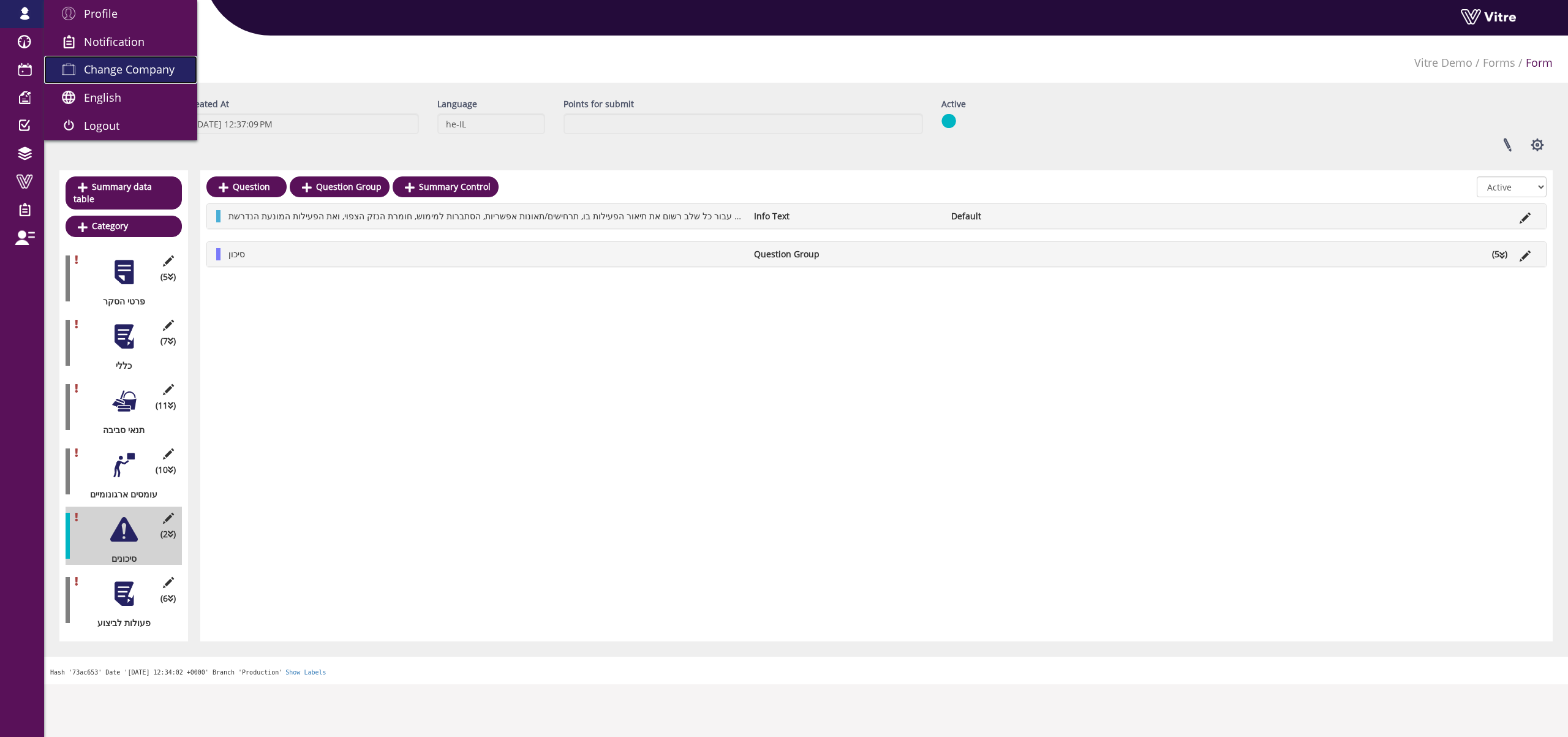
click at [108, 59] on link "Change Company" at bounding box center [120, 69] width 153 height 28
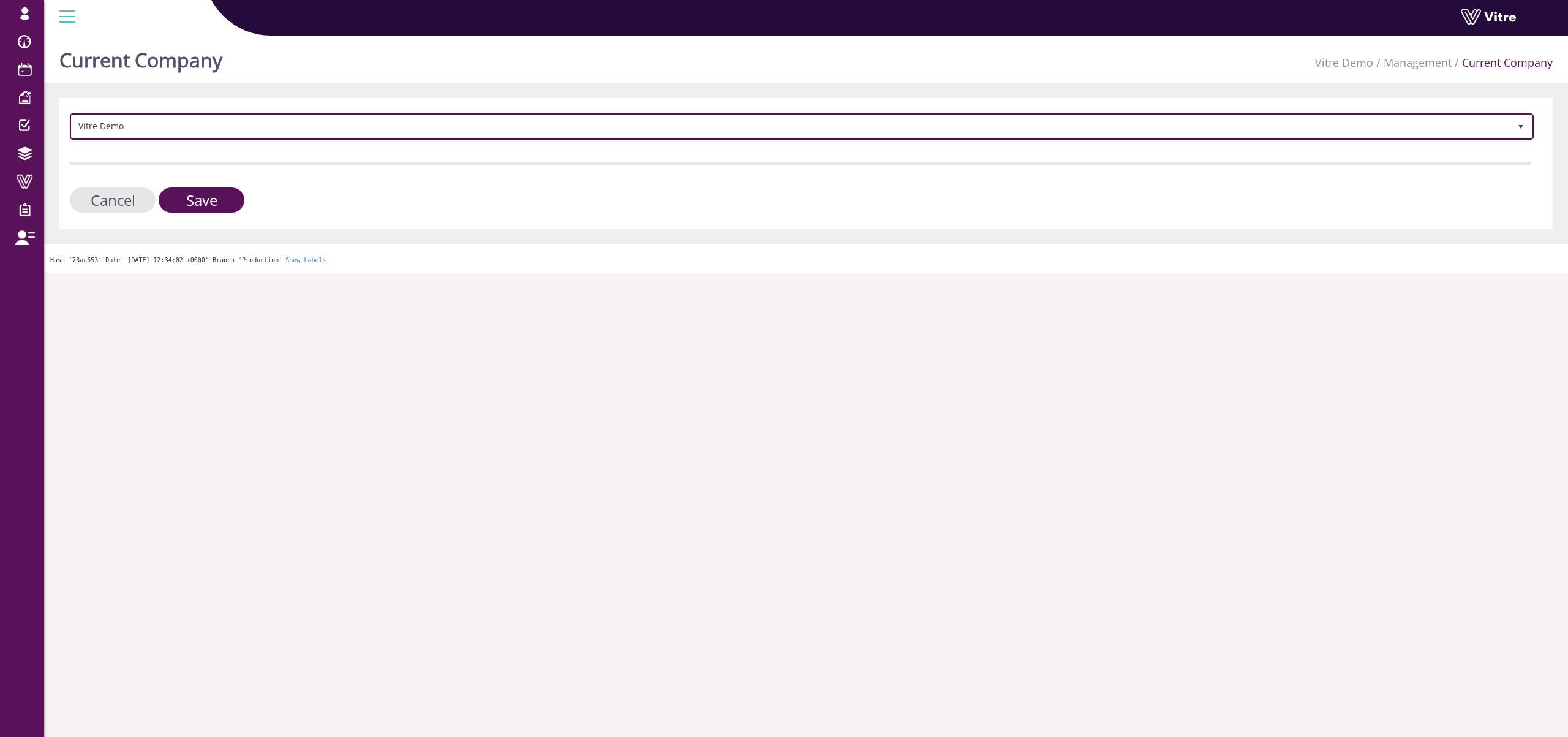
click at [161, 137] on span "Vitre Demo" at bounding box center [790, 127] width 1438 height 23
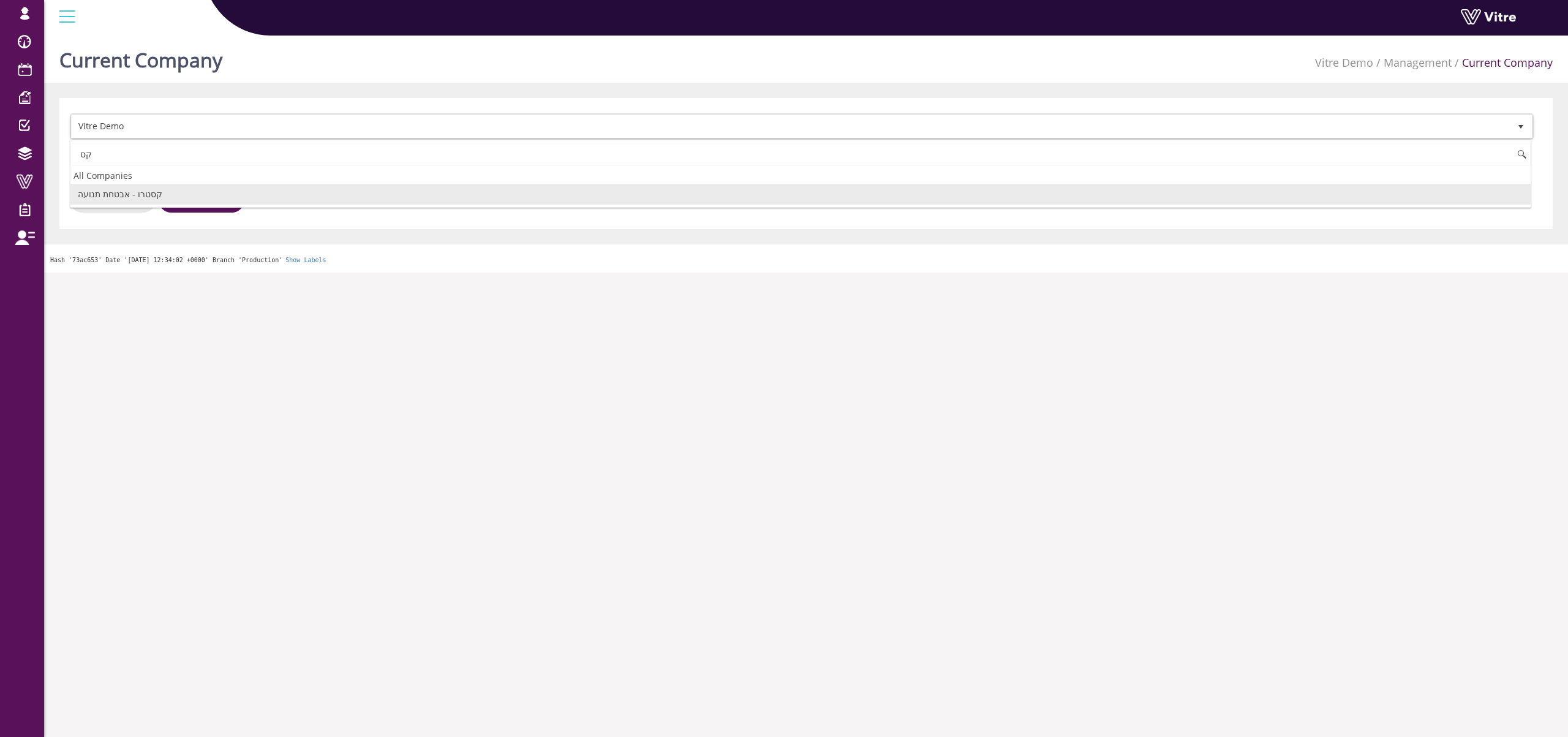
type input "ק"
click at [149, 193] on li "Exyte" at bounding box center [800, 194] width 1460 height 21
type input "ex"
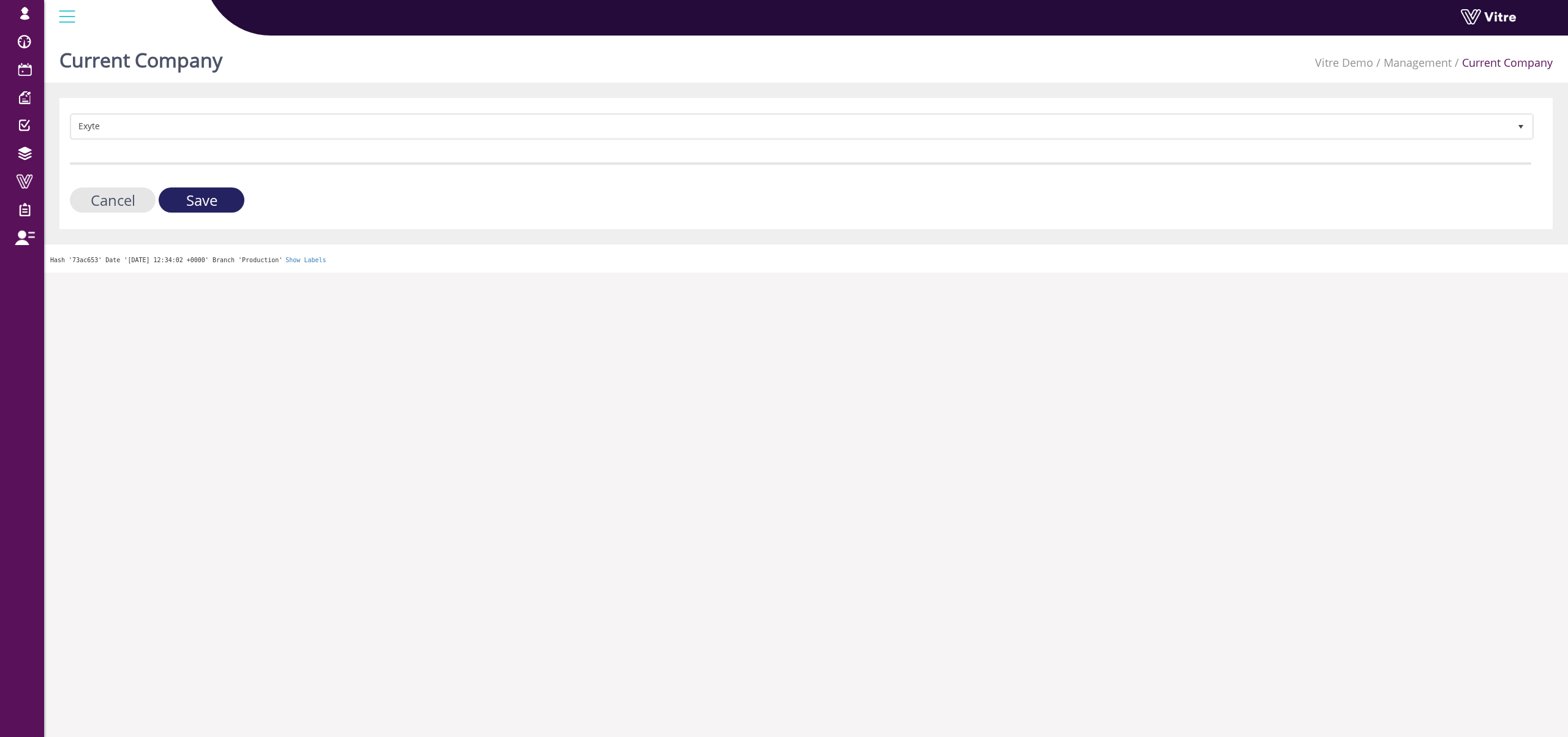
click at [187, 197] on input "Save" at bounding box center [201, 200] width 85 height 25
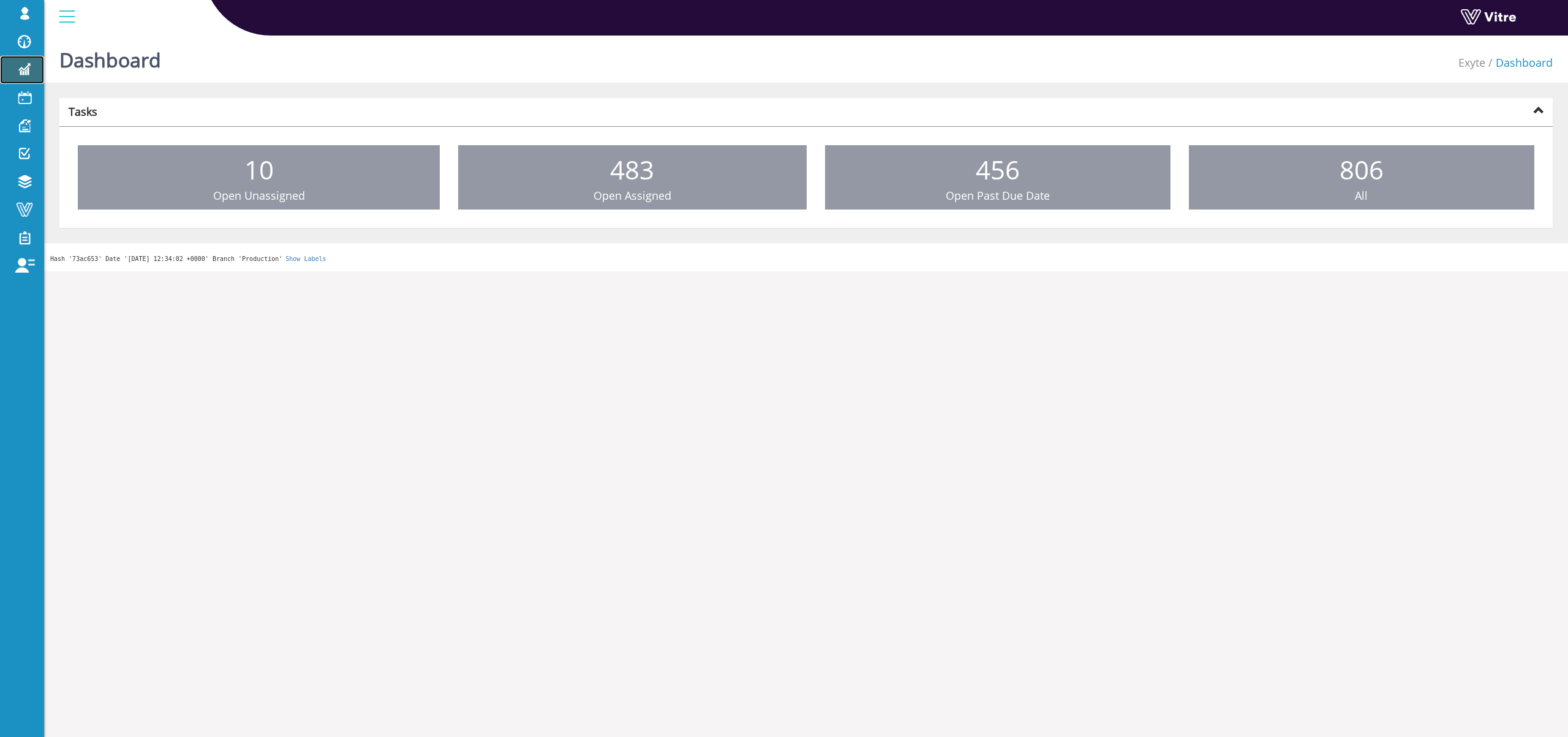
click at [29, 71] on span at bounding box center [24, 69] width 31 height 15
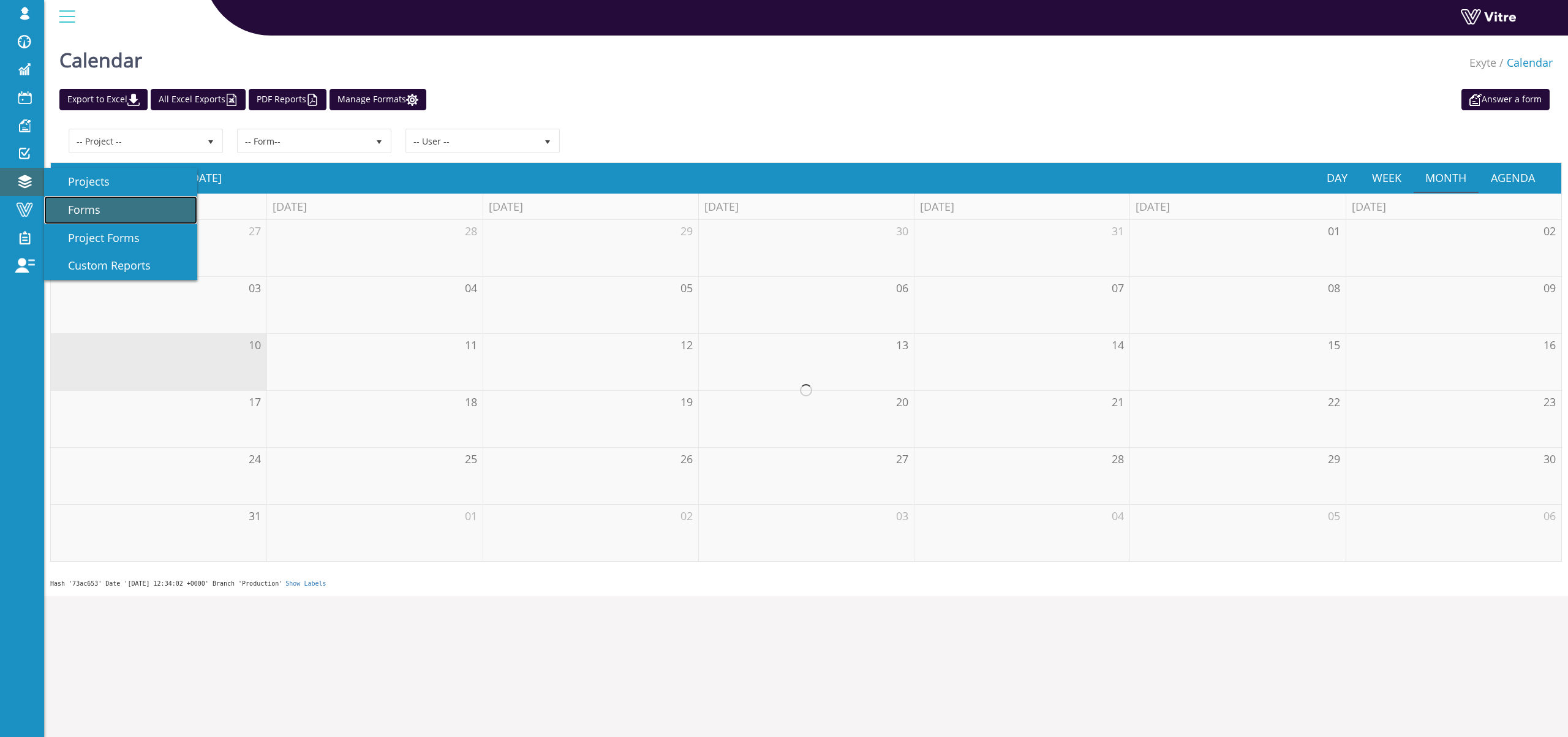
click at [79, 213] on span "Forms" at bounding box center [77, 210] width 47 height 15
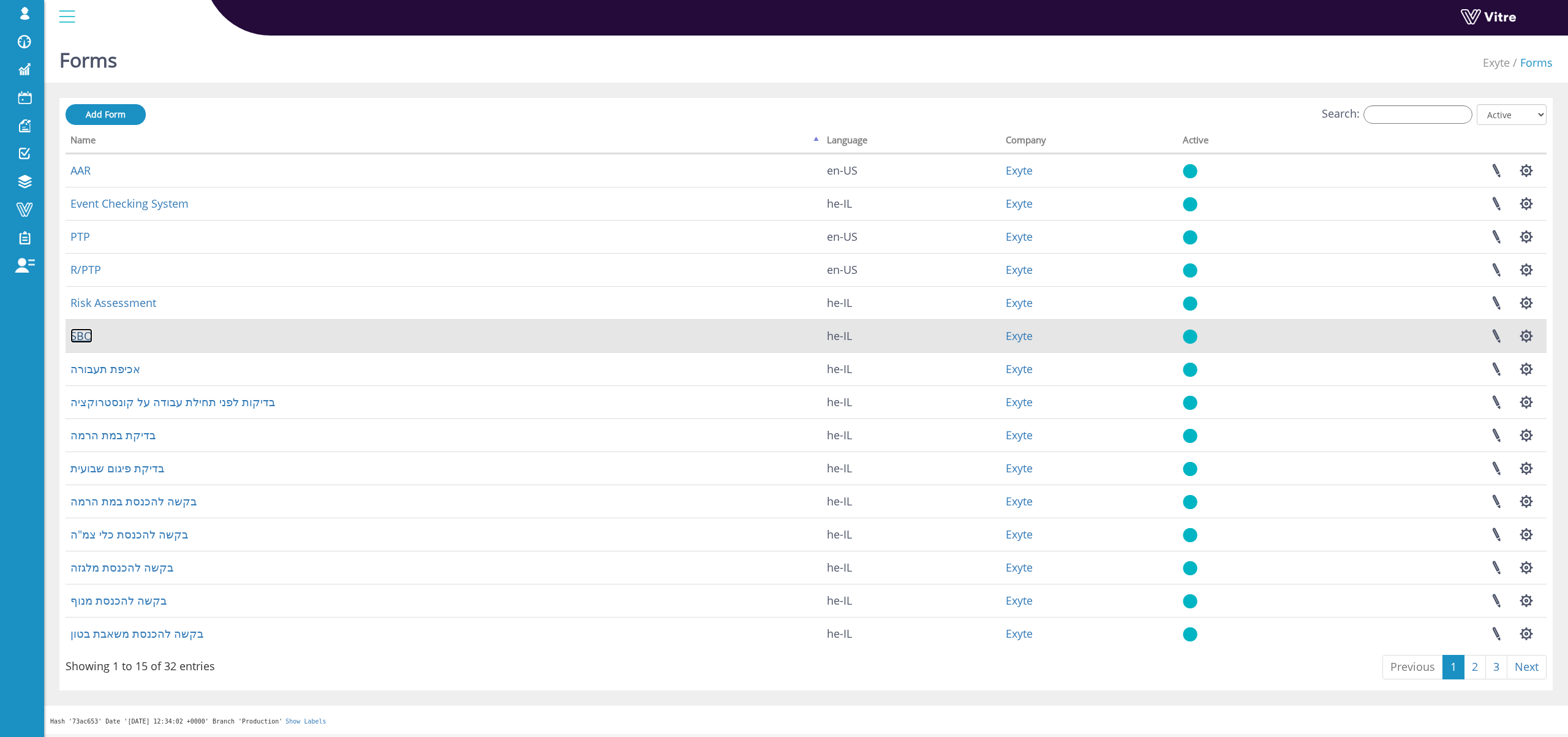
click at [80, 340] on link "SBO" at bounding box center [82, 336] width 22 height 15
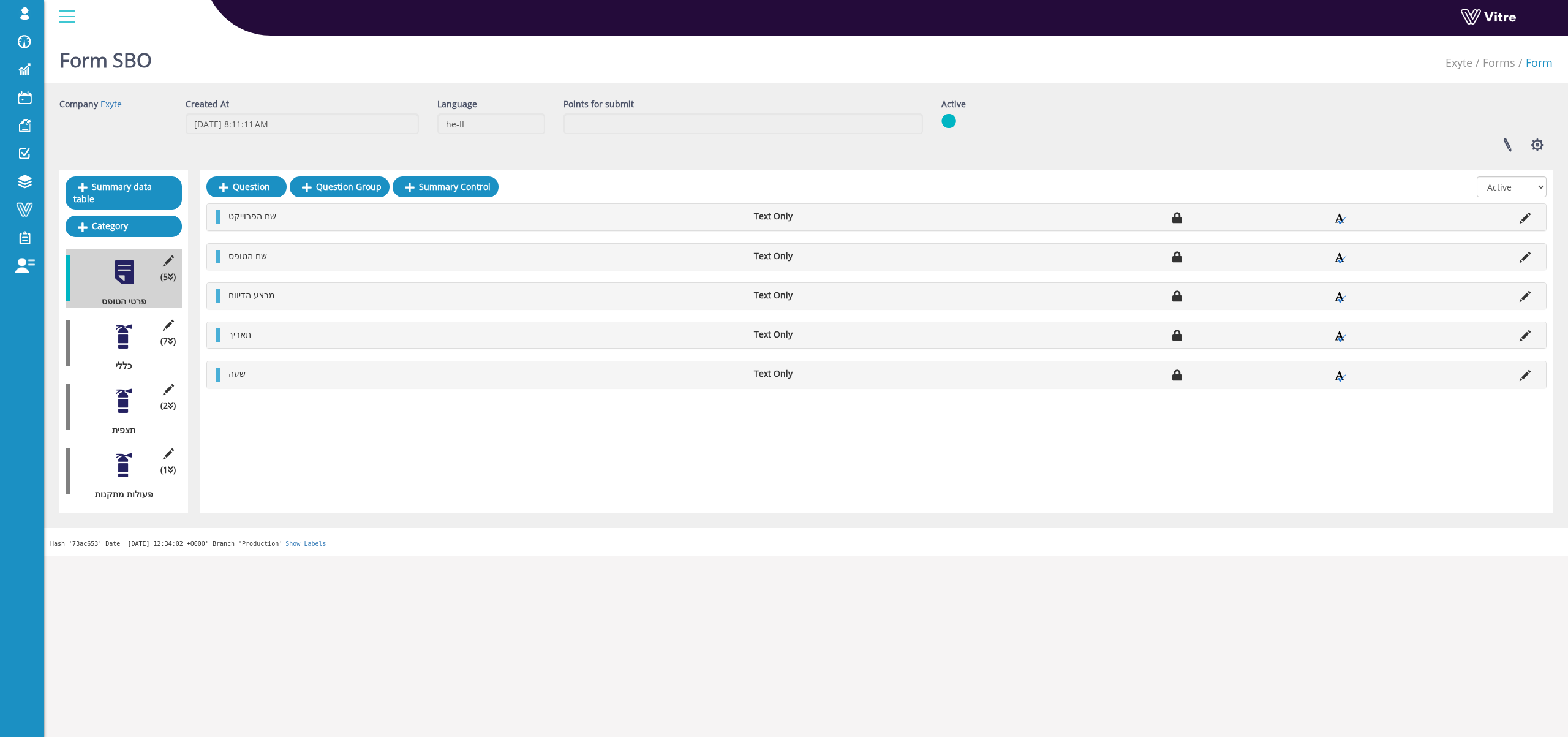
click at [123, 334] on div at bounding box center [124, 336] width 27 height 27
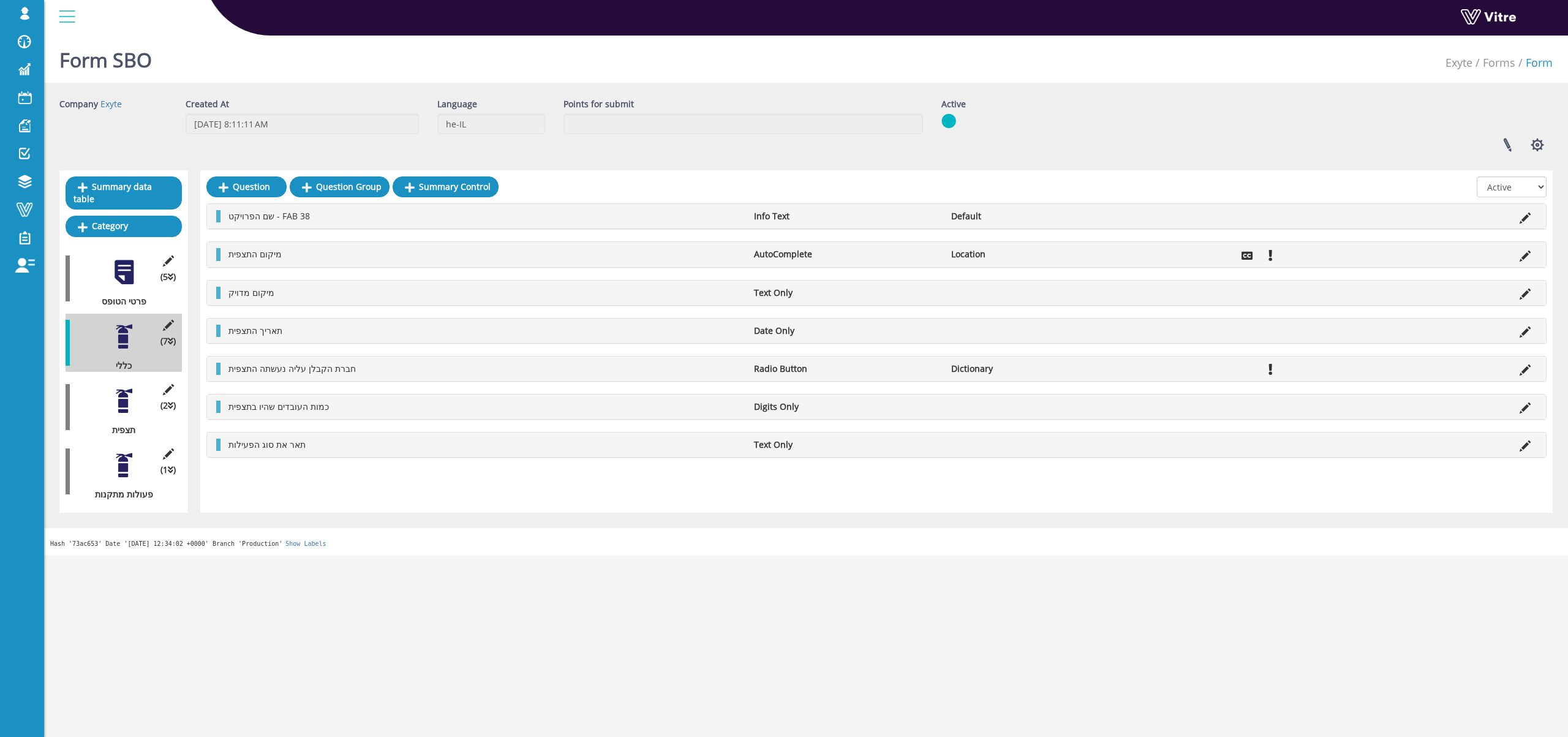
click at [115, 389] on div at bounding box center [124, 400] width 27 height 27
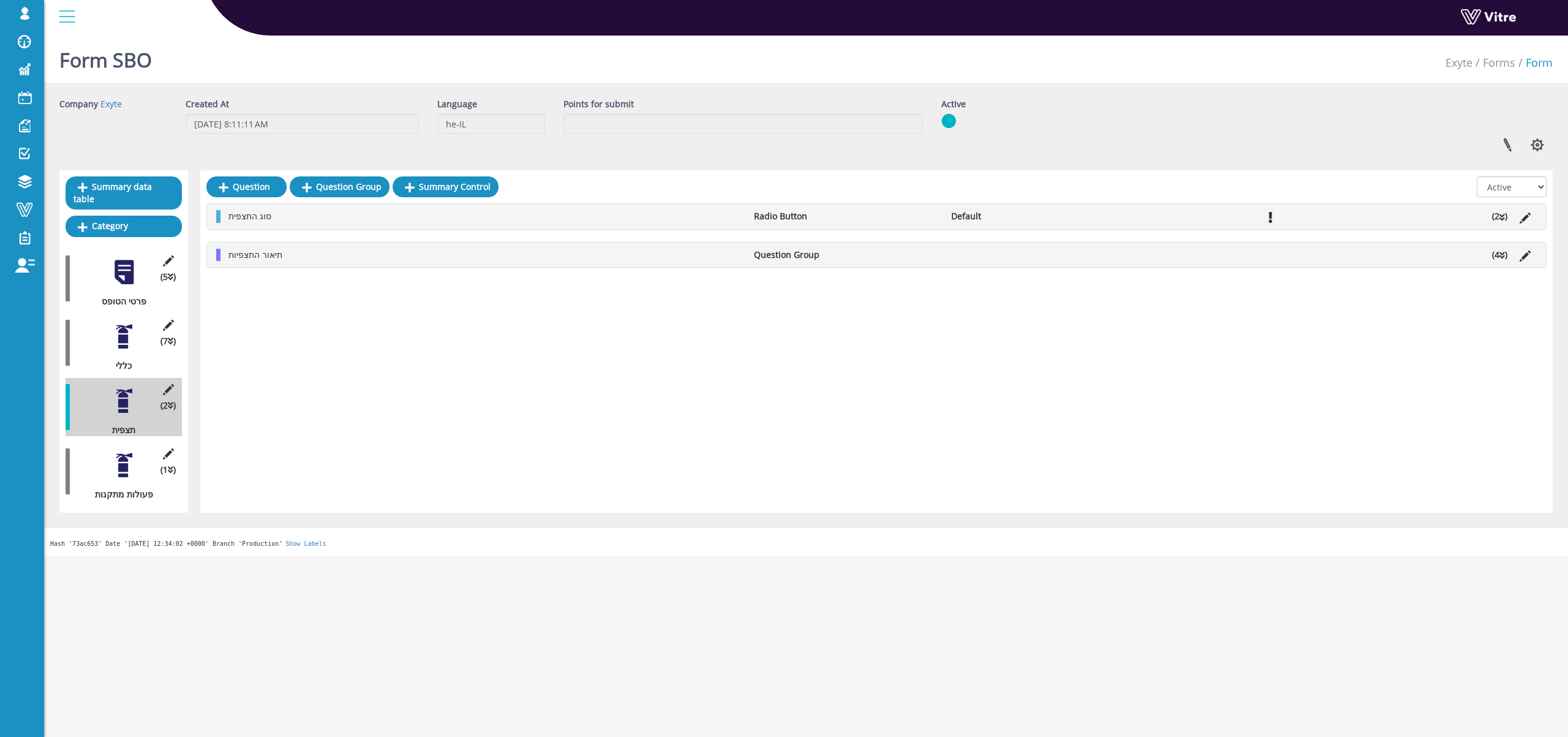
click at [119, 457] on div at bounding box center [124, 465] width 27 height 27
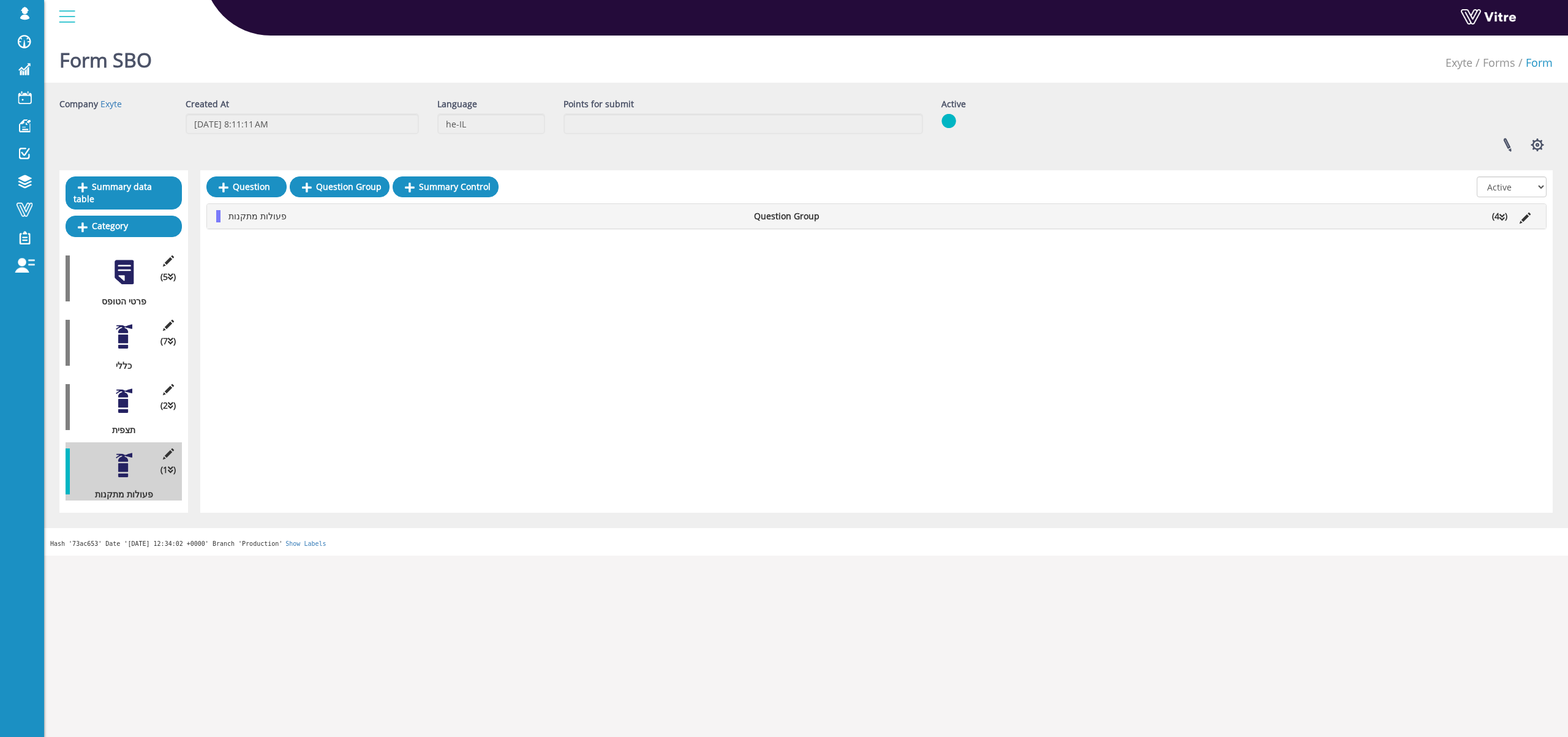
click at [121, 324] on div at bounding box center [124, 336] width 27 height 27
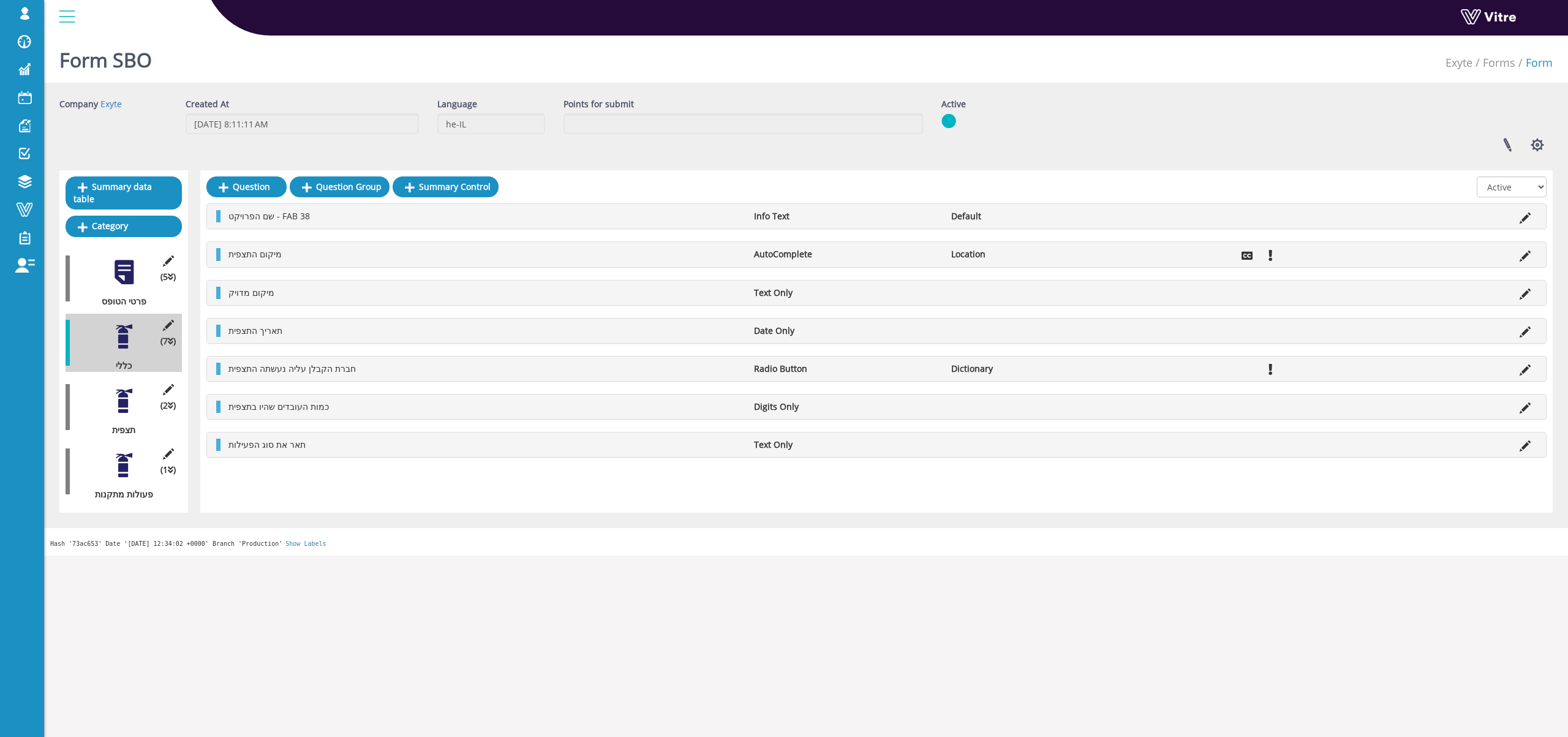
click at [119, 400] on div at bounding box center [124, 400] width 27 height 27
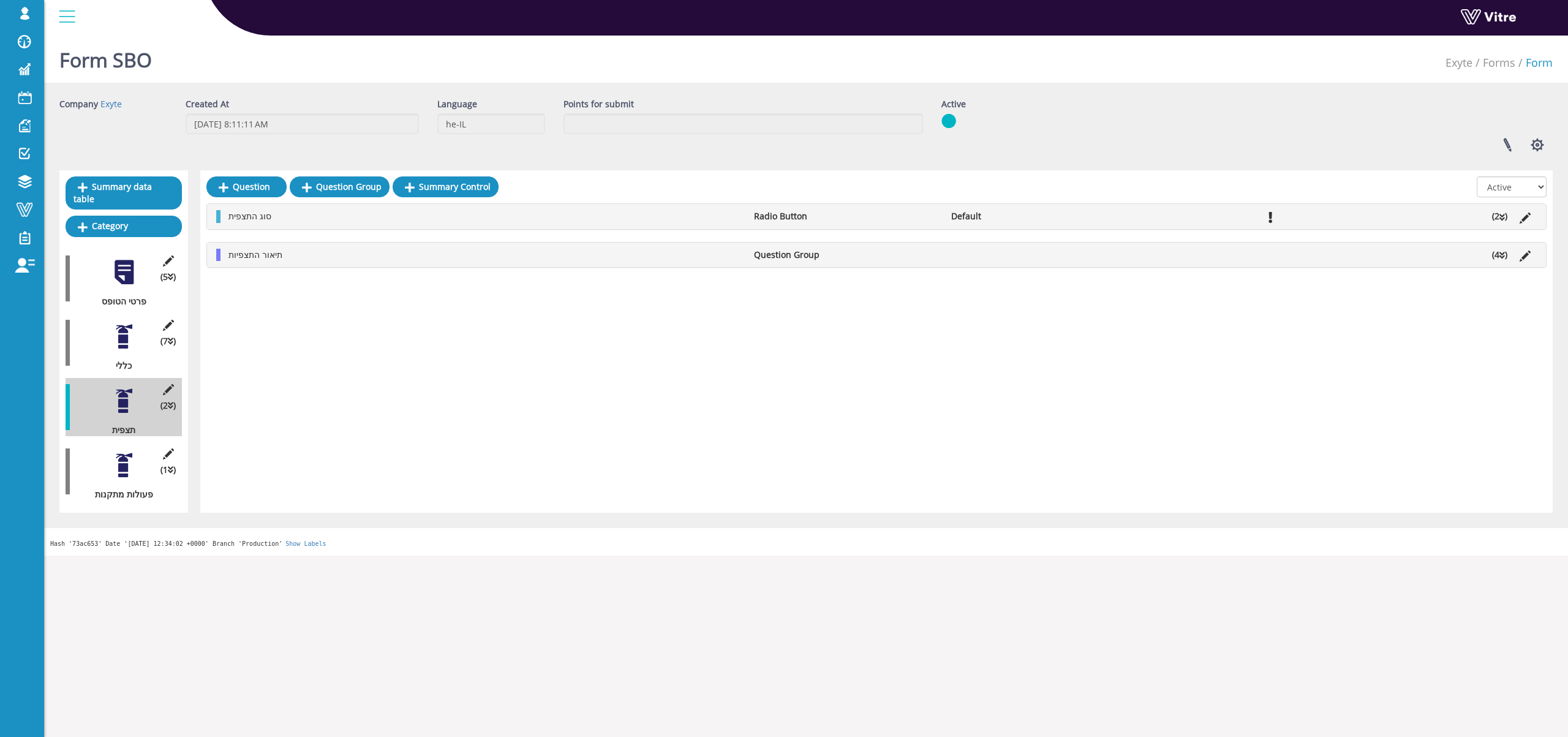
click at [875, 218] on li "Radio Button" at bounding box center [846, 216] width 197 height 12
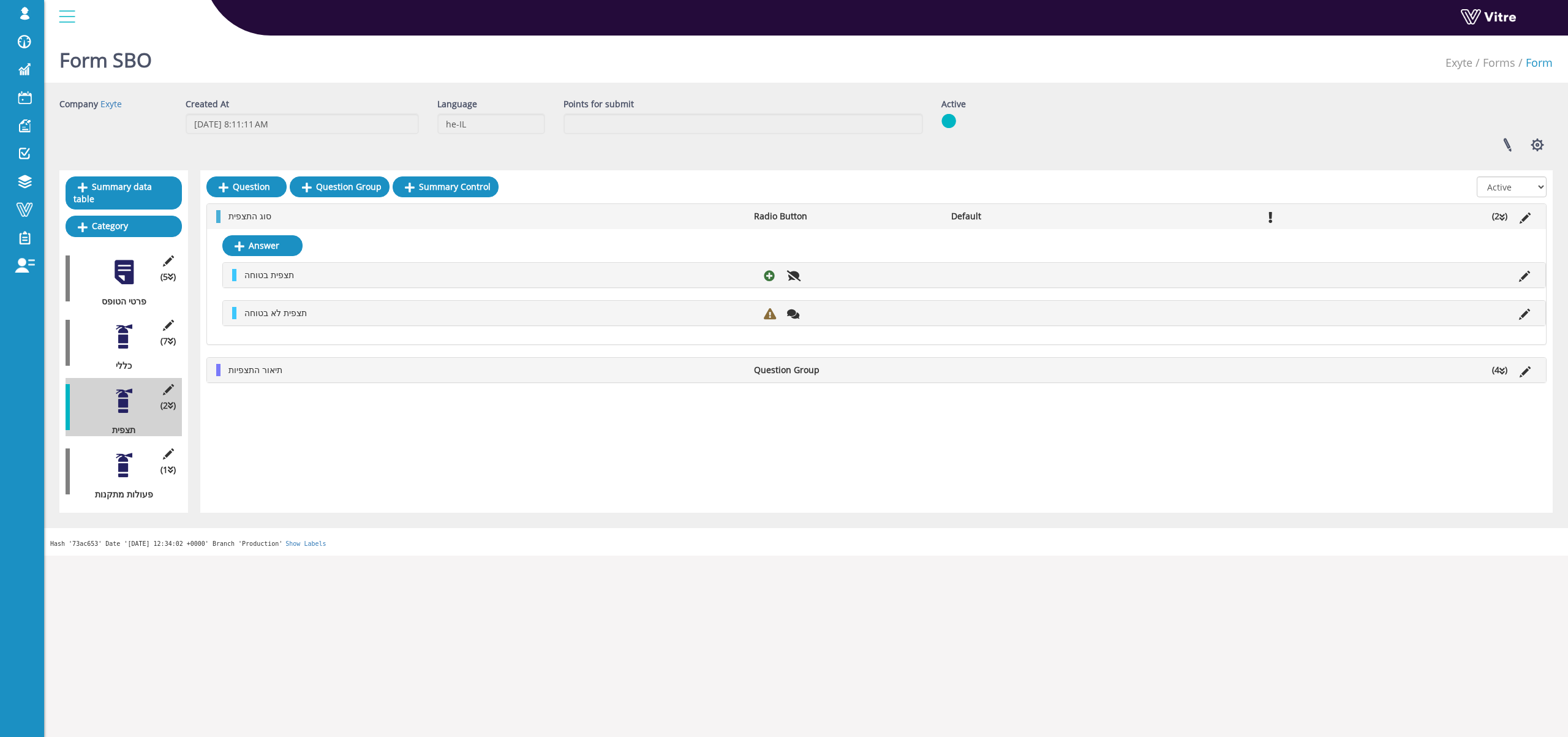
click at [255, 372] on span "תיאור התצפיות" at bounding box center [256, 369] width 54 height 11
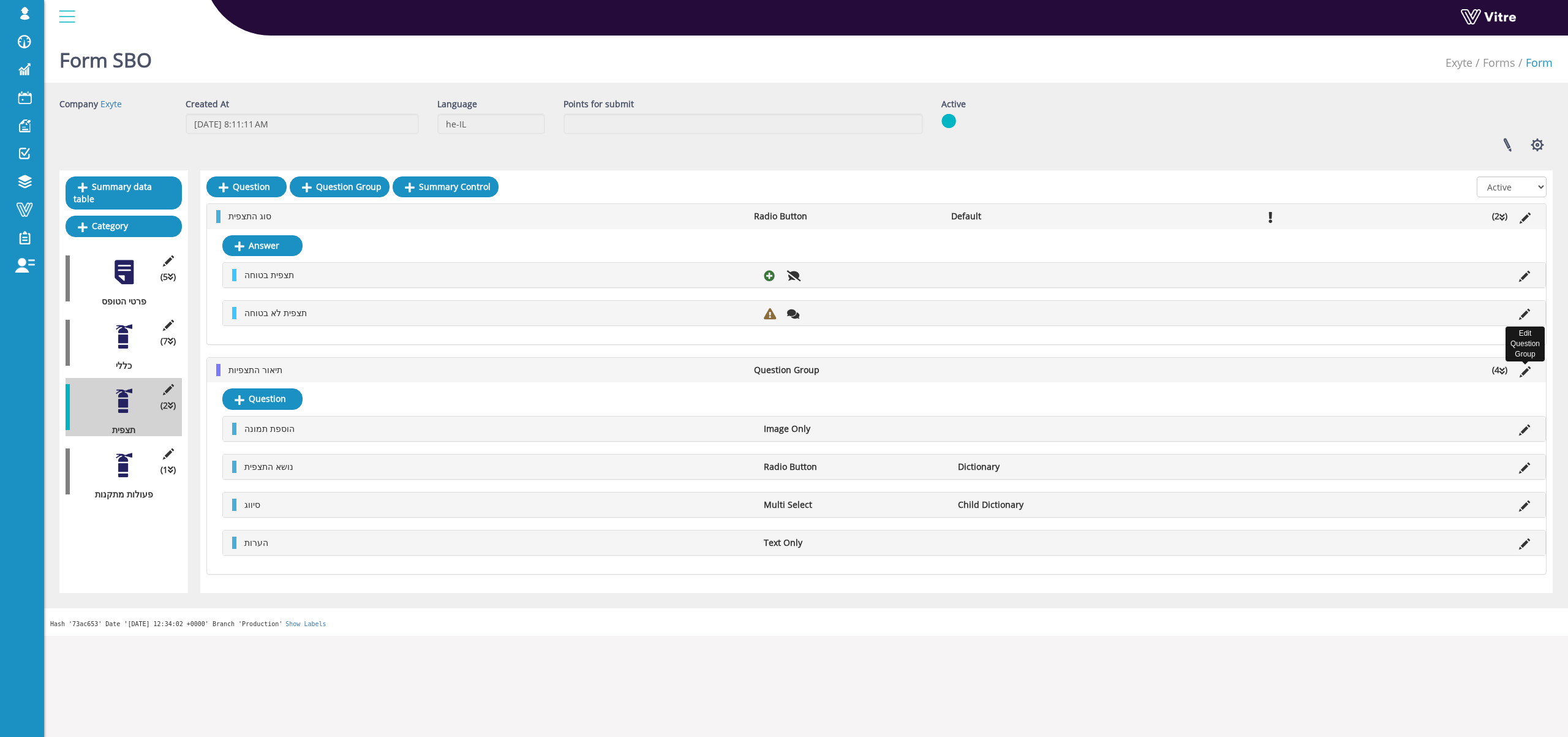
click at [1522, 369] on icon at bounding box center [1525, 372] width 11 height 11
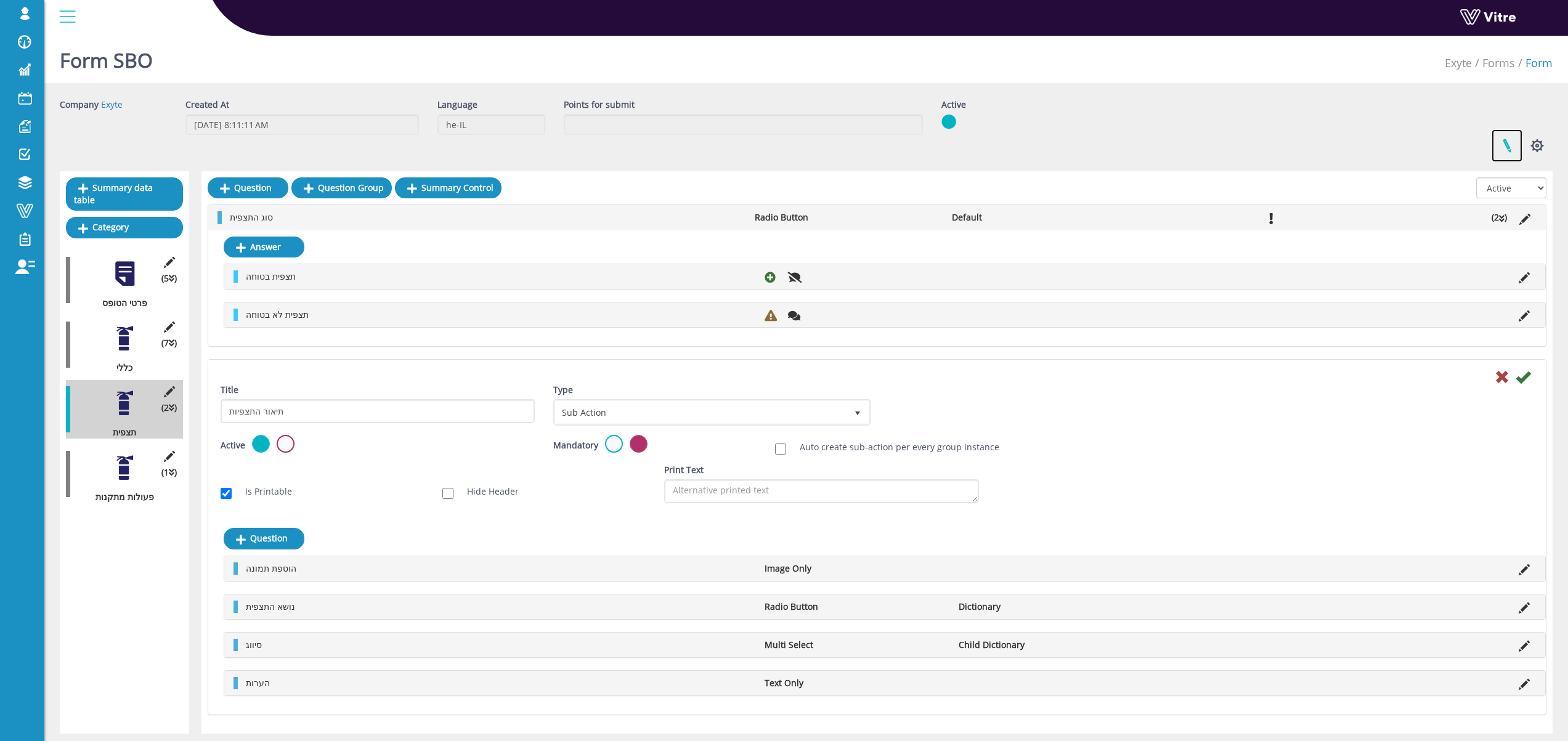
click at [1504, 145] on link at bounding box center [1507, 145] width 31 height 33
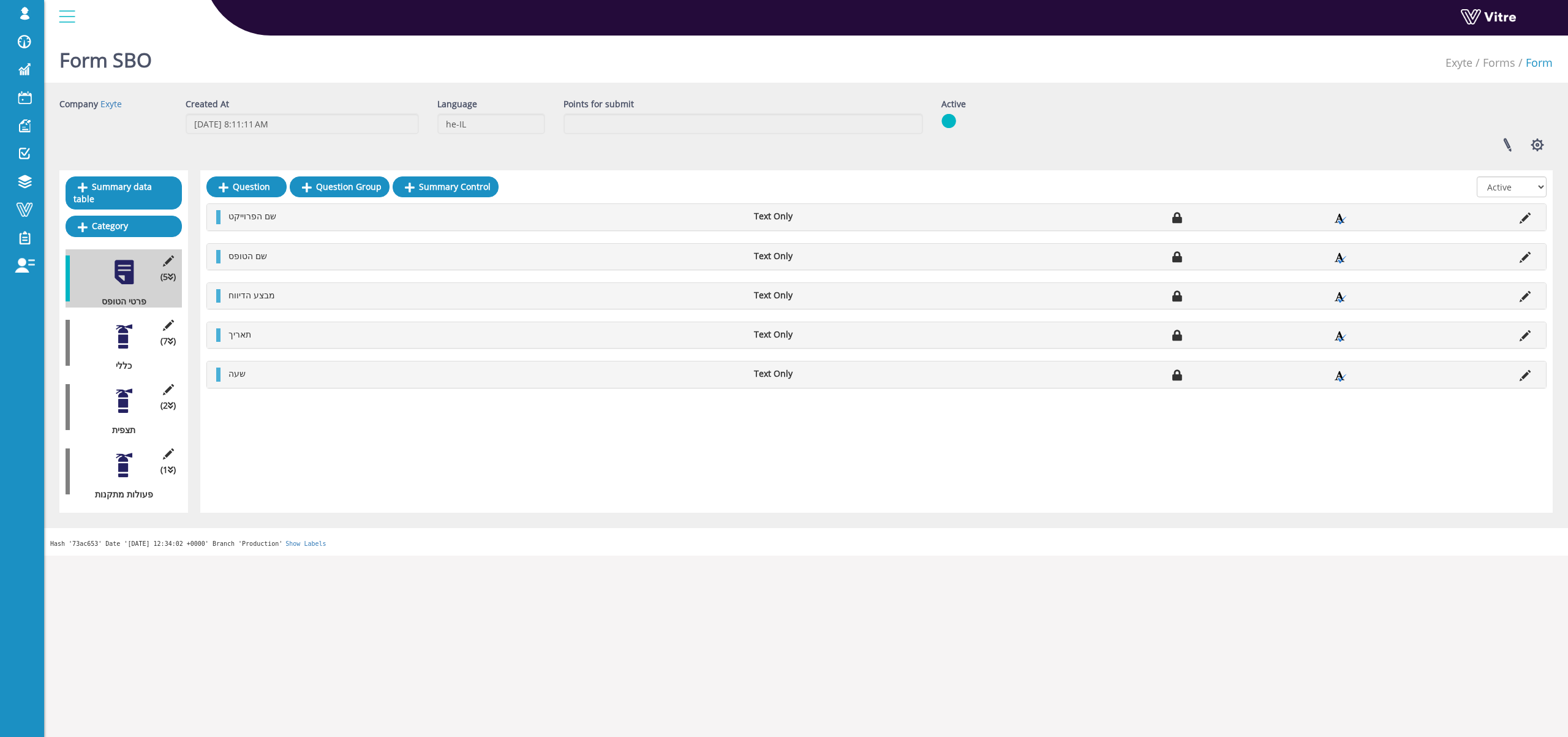
click at [116, 460] on div at bounding box center [124, 465] width 27 height 27
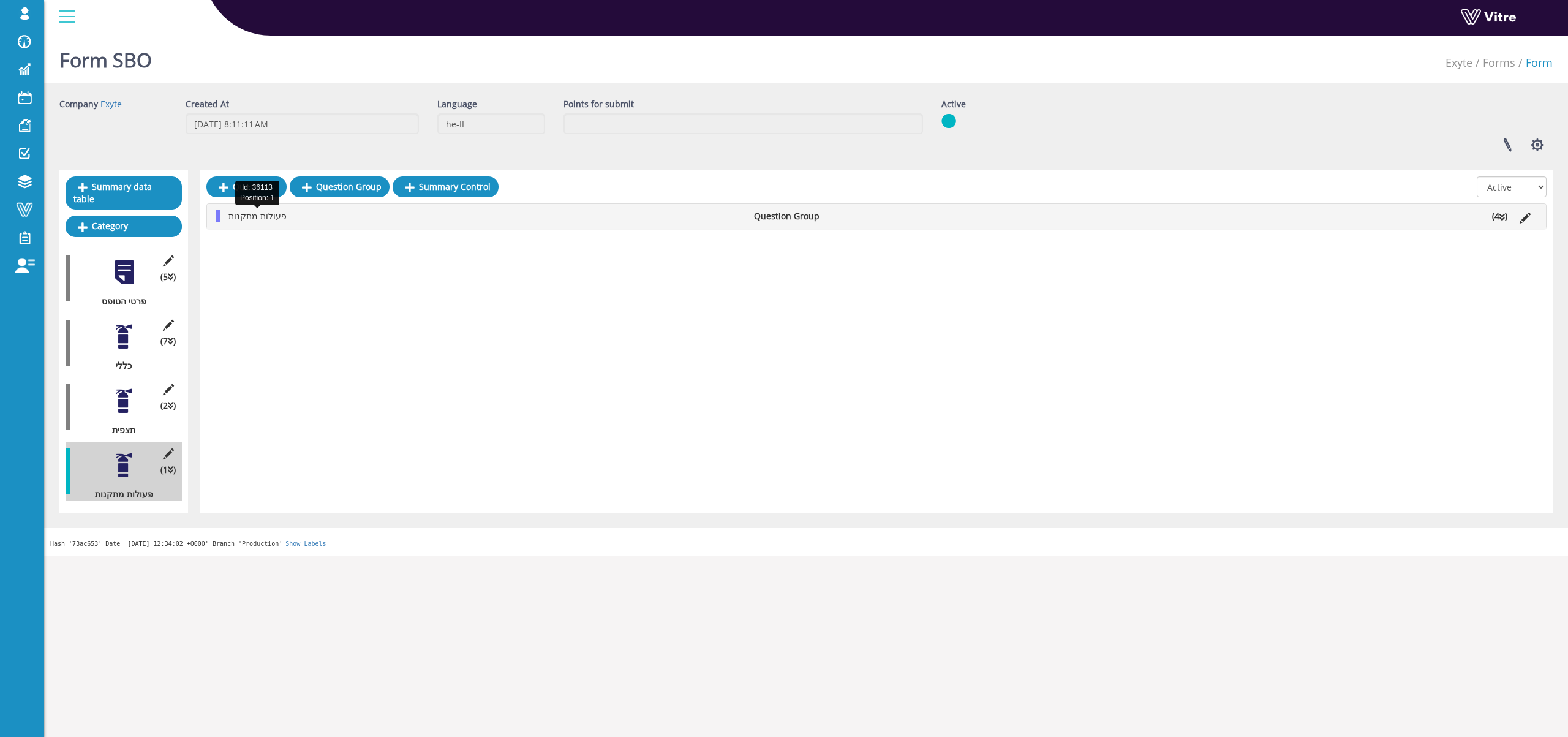
click at [273, 218] on span "פעולות מתקנות" at bounding box center [258, 216] width 58 height 11
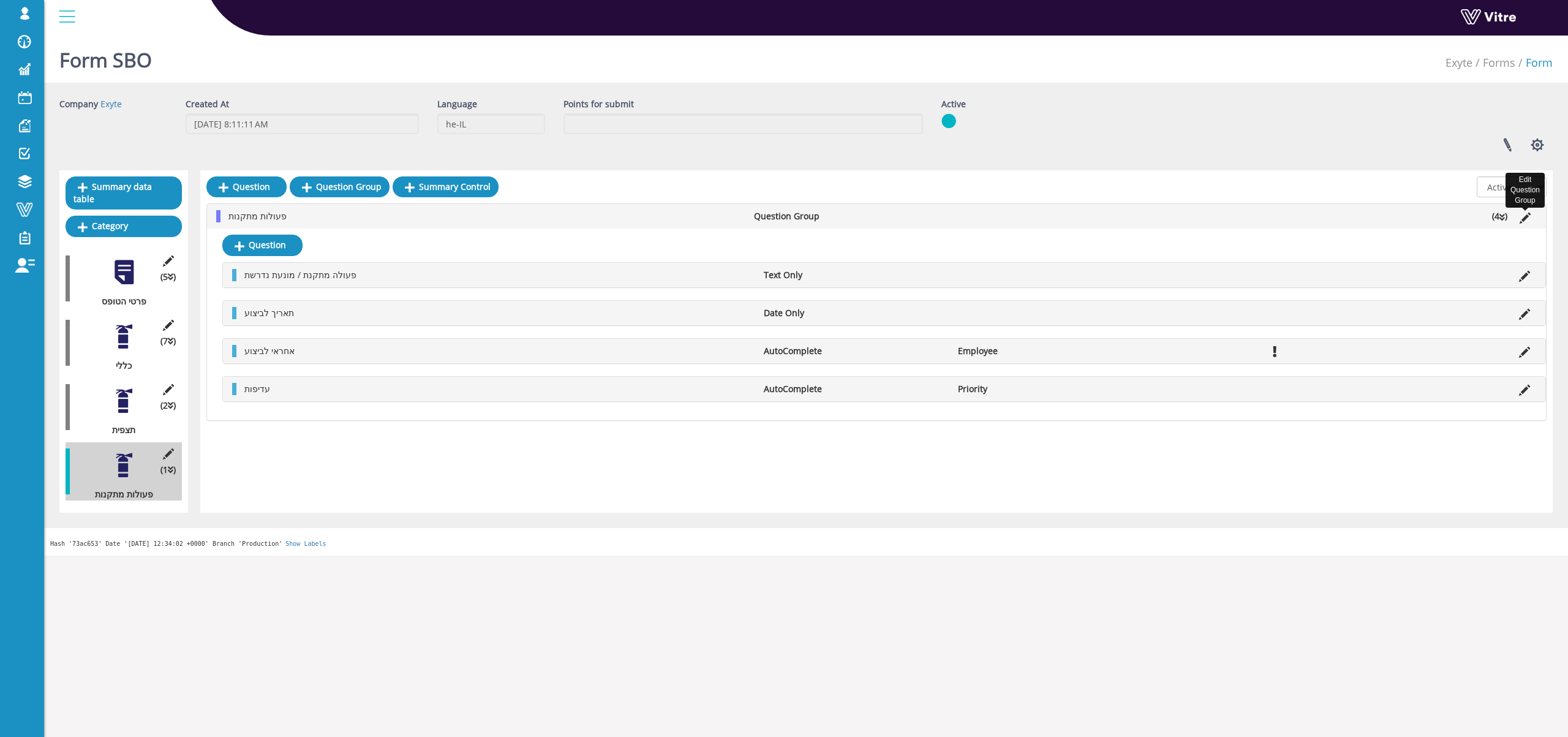
click at [1523, 218] on icon at bounding box center [1525, 218] width 11 height 11
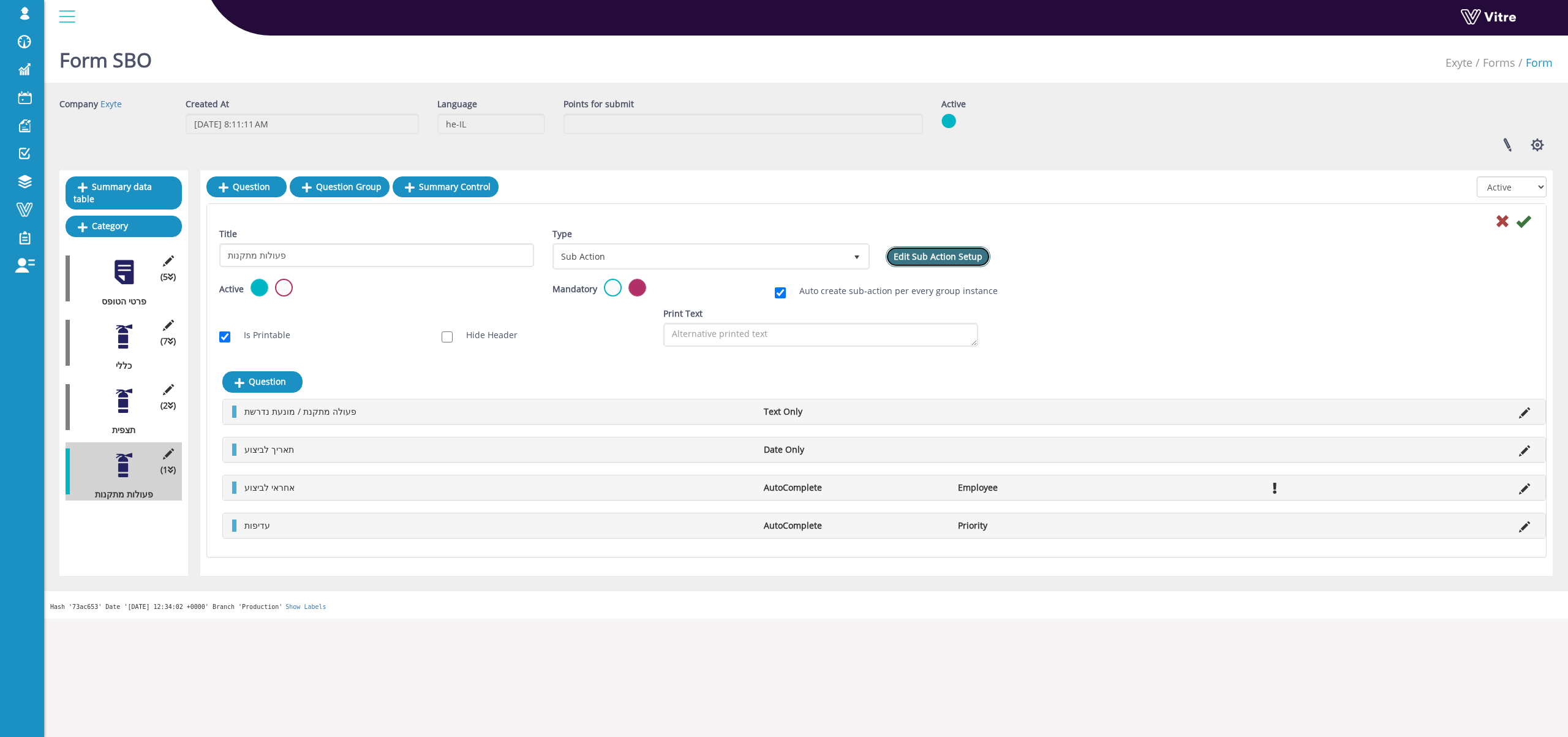
click at [921, 257] on link "Edit Sub Action Setup" at bounding box center [938, 257] width 105 height 21
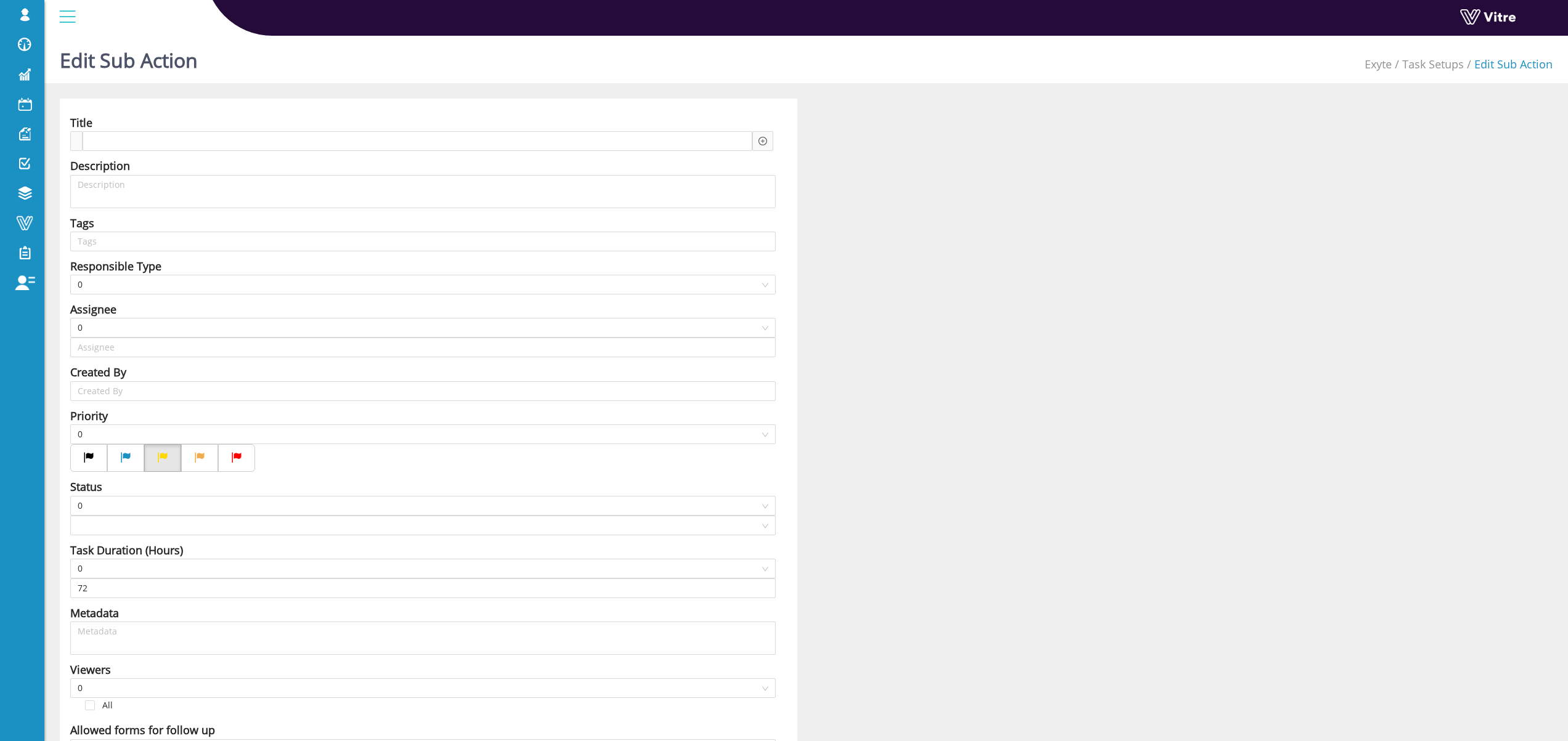
type input "Osher Faibish SU"
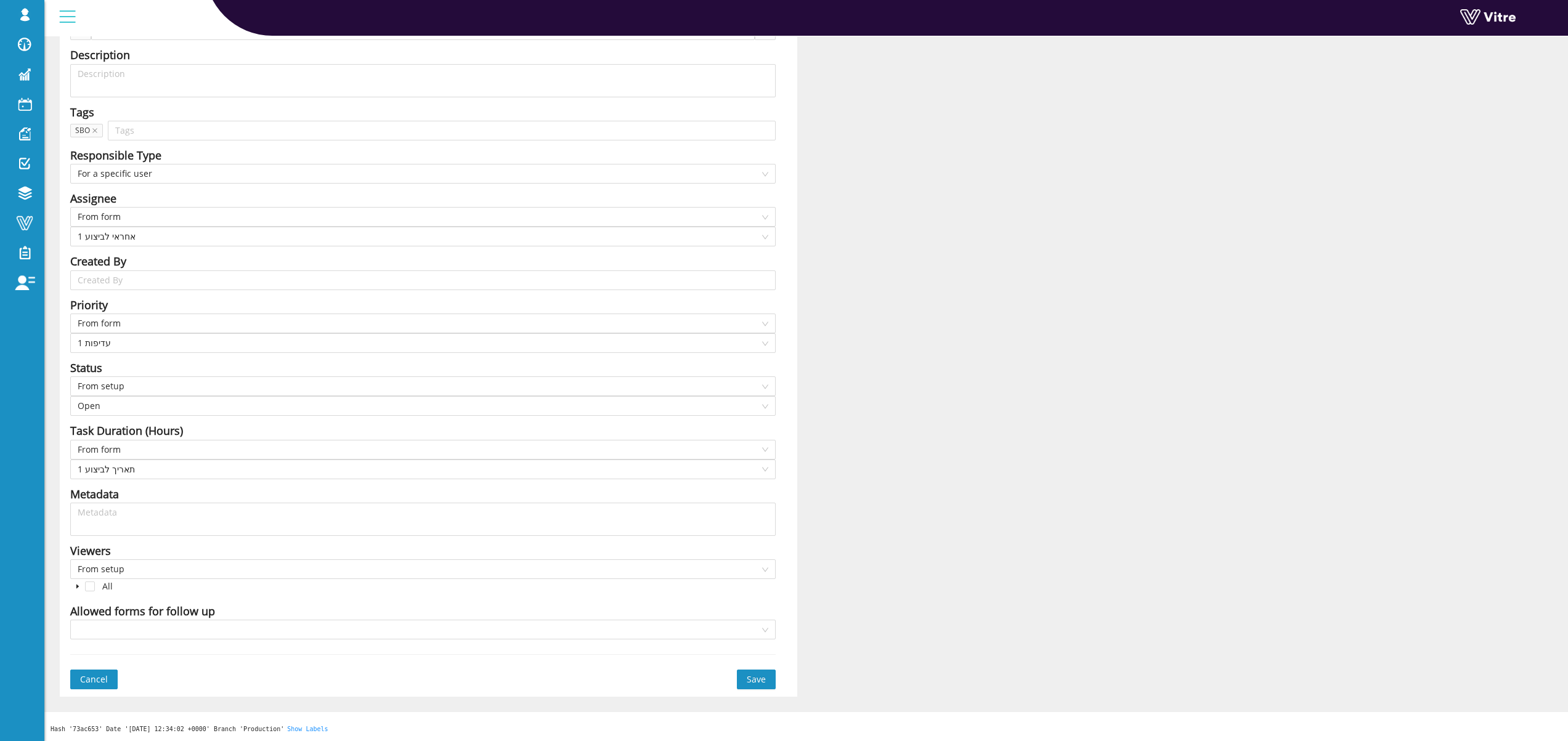
scroll to position [125, 0]
